Goal: Task Accomplishment & Management: Manage account settings

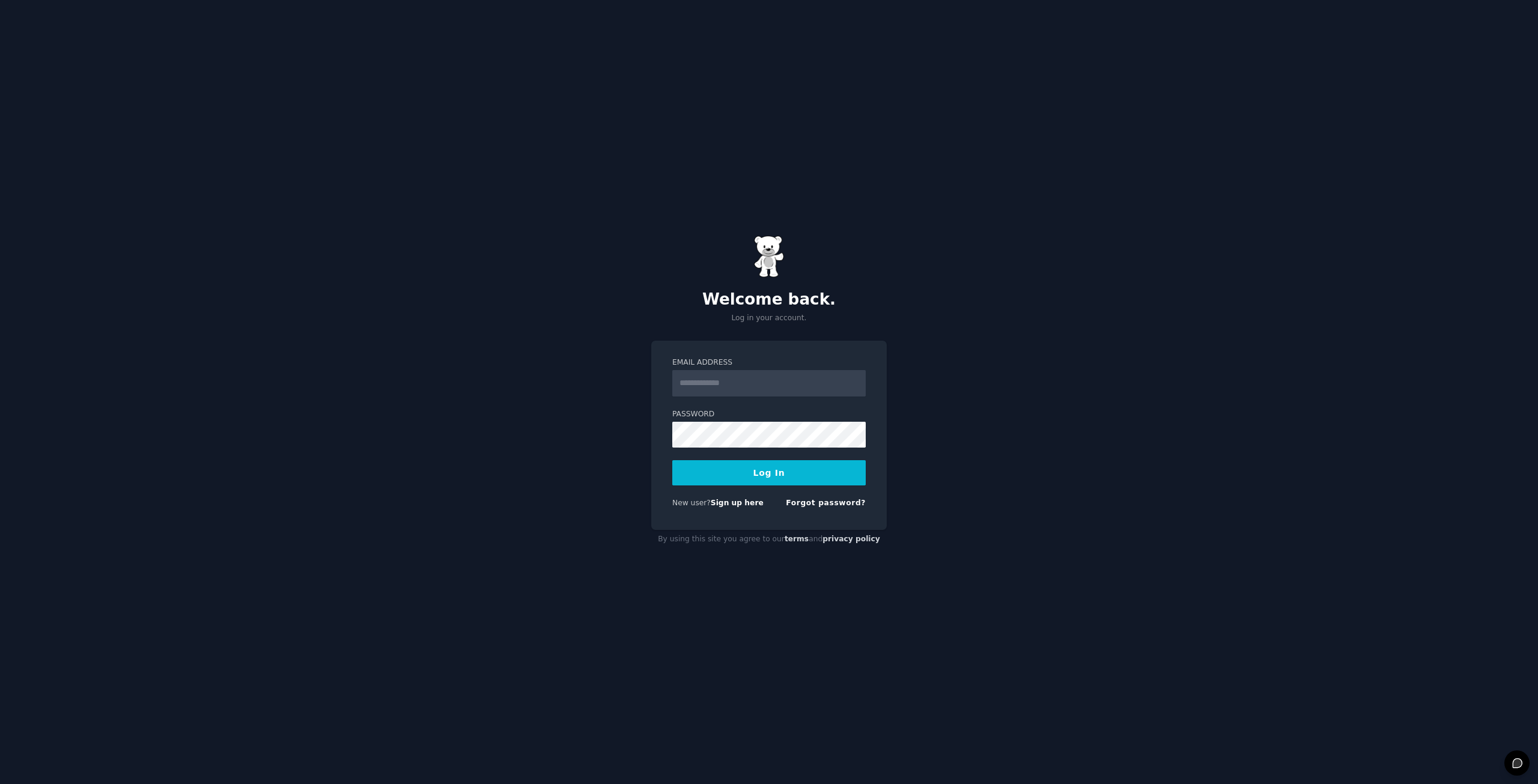
type input "**********"
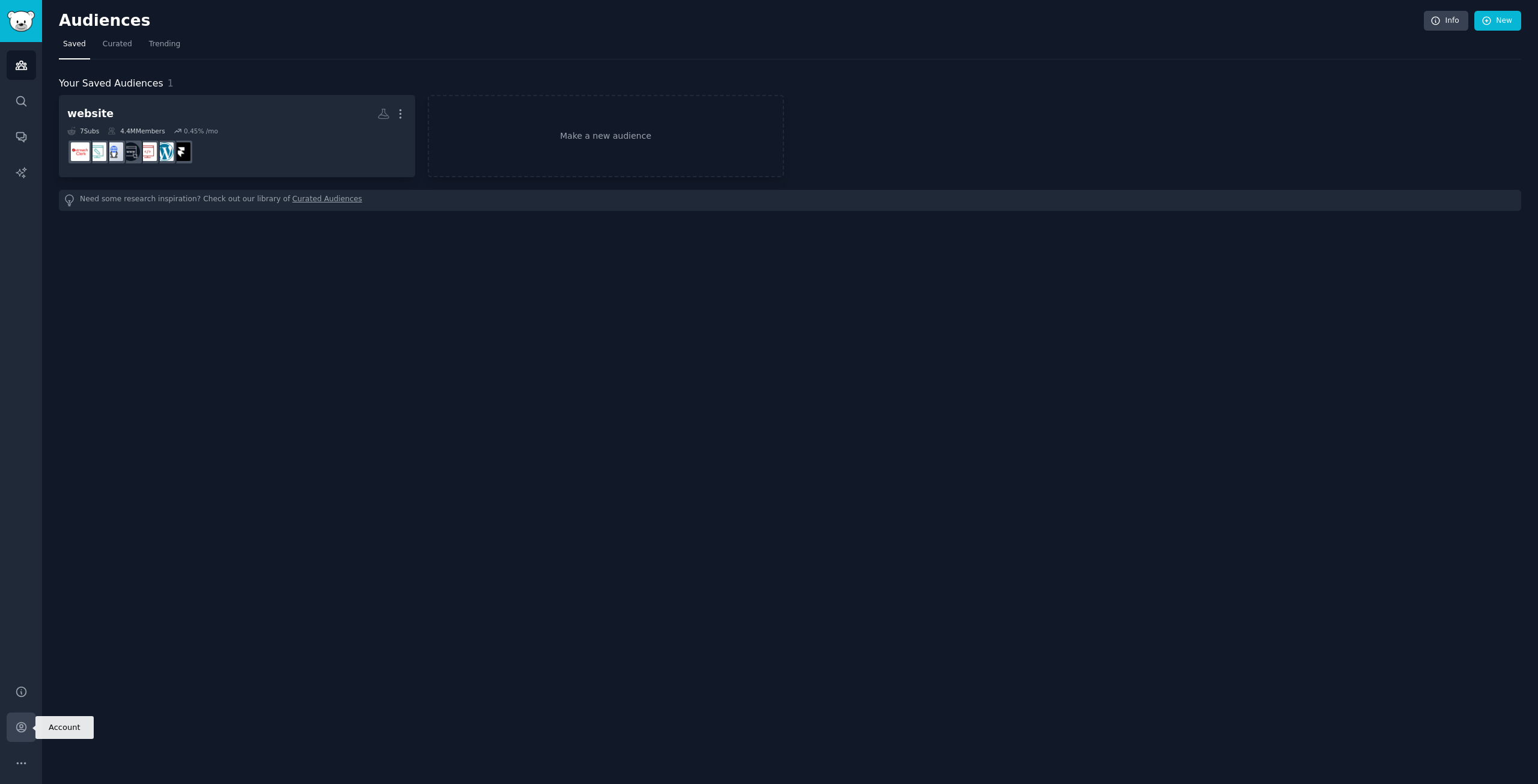
click at [27, 730] on icon "Sidebar" at bounding box center [22, 727] width 13 height 13
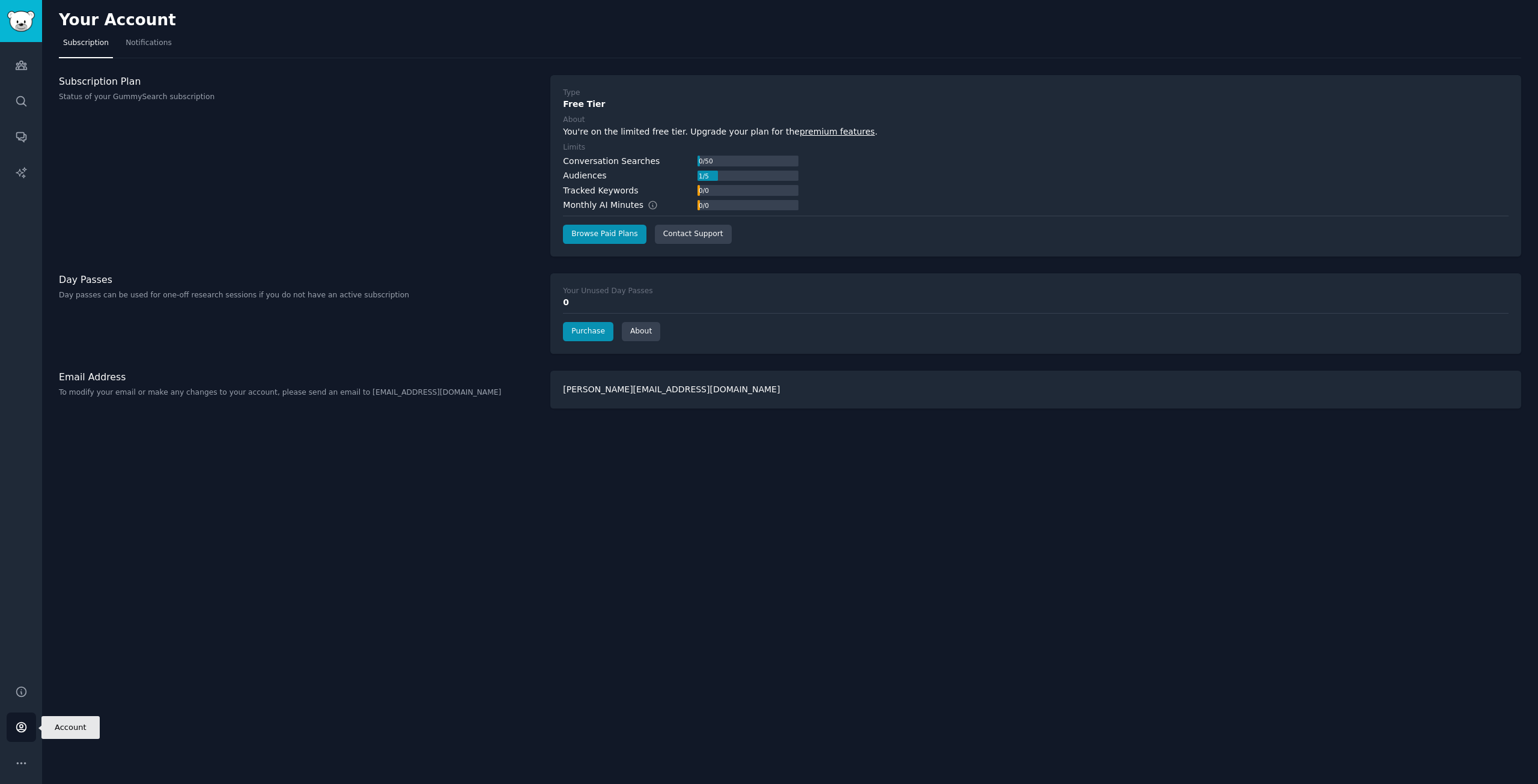
click at [19, 726] on icon "Sidebar" at bounding box center [22, 727] width 13 height 13
click at [19, 726] on icon "Sidebar" at bounding box center [21, 727] width 9 height 9
click at [651, 386] on div "[PERSON_NAME][EMAIL_ADDRESS][DOMAIN_NAME]" at bounding box center [1035, 389] width 971 height 38
click at [699, 389] on div "[PERSON_NAME][EMAIL_ADDRESS][DOMAIN_NAME]" at bounding box center [1035, 389] width 971 height 38
drag, startPoint x: 684, startPoint y: 385, endPoint x: 575, endPoint y: 384, distance: 109.0
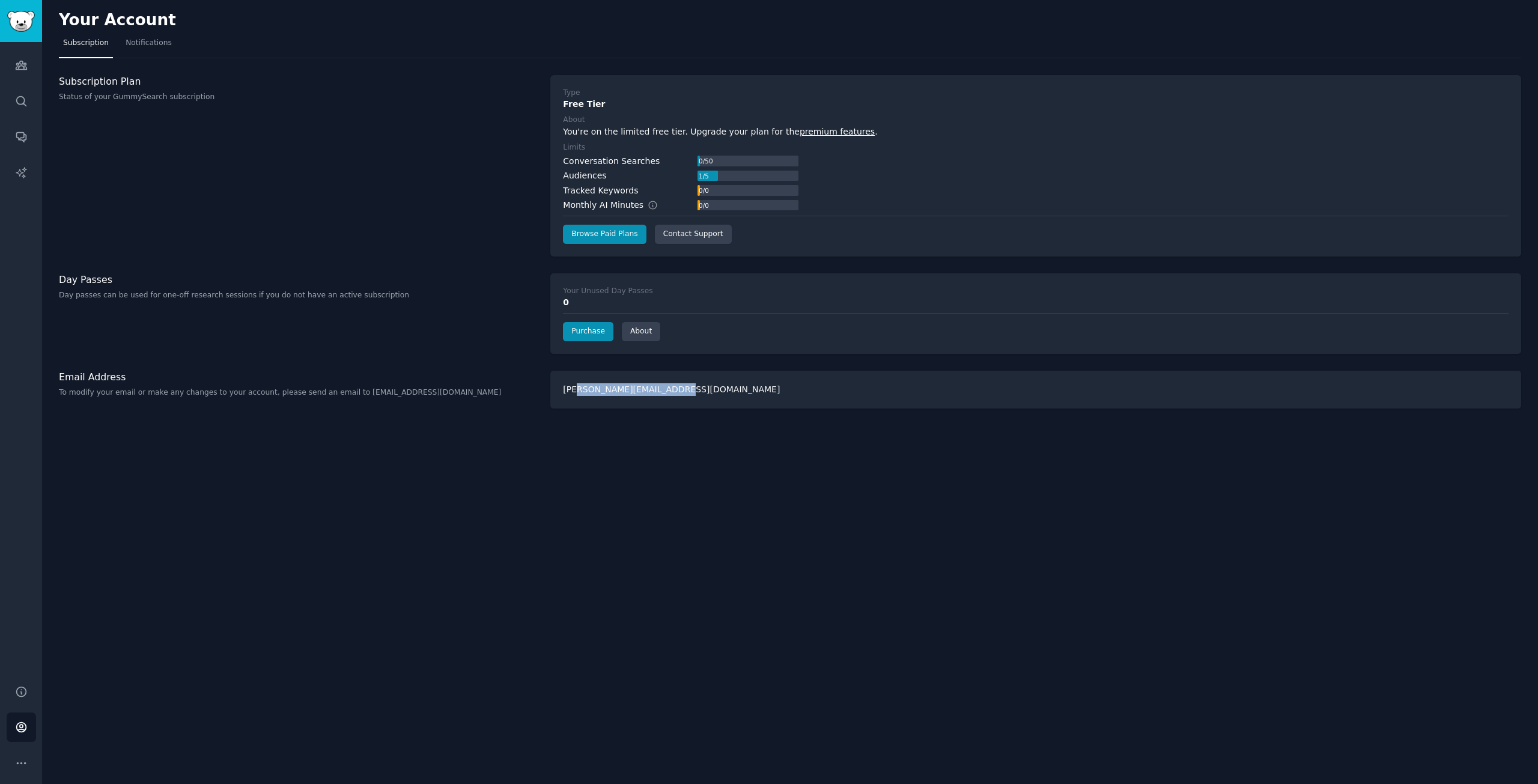
click at [575, 384] on div "[PERSON_NAME][EMAIL_ADDRESS][DOMAIN_NAME]" at bounding box center [1035, 389] width 971 height 38
click at [536, 420] on div "Your Account Subscription Notifications Subscription Plan Status of your GummyS…" at bounding box center [789, 392] width 1496 height 784
